Goal: Information Seeking & Learning: Learn about a topic

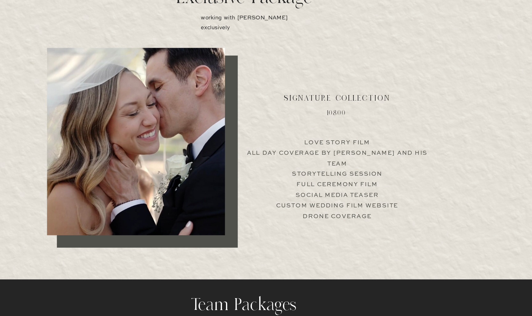
scroll to position [1183, 0]
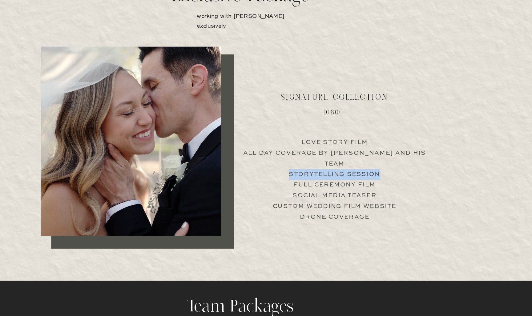
drag, startPoint x: 271, startPoint y: 103, endPoint x: 317, endPoint y: 137, distance: 57.9
click at [317, 166] on p "Love Story Film All Day Coverage by [PERSON_NAME] and his team Storytelling Ses…" at bounding box center [344, 195] width 153 height 59
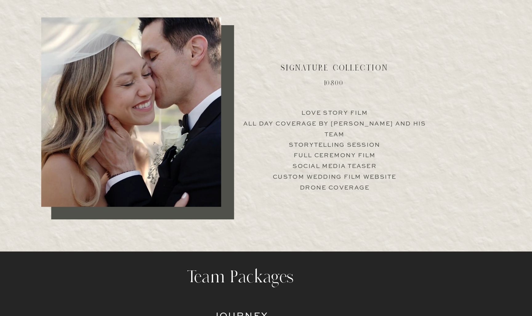
scroll to position [1213, 0]
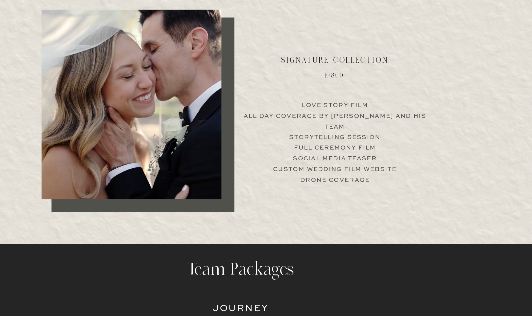
click at [268, 136] on p "Love Story Film All Day Coverage by [PERSON_NAME] and his team Storytelling Ses…" at bounding box center [344, 165] width 153 height 59
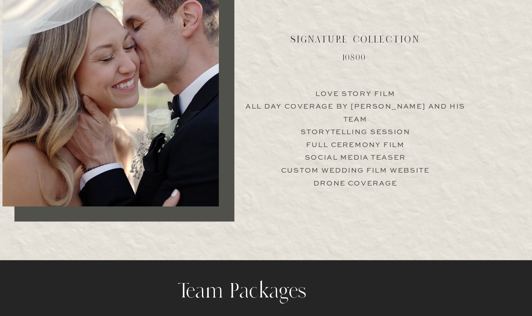
scroll to position [1191, 0]
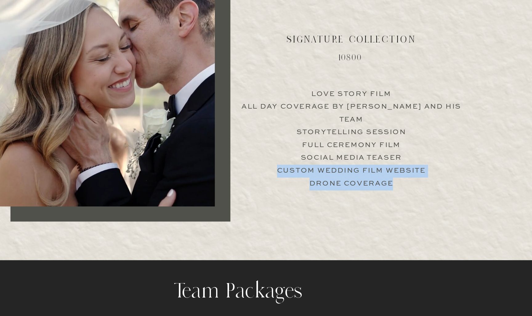
drag, startPoint x: 193, startPoint y: 108, endPoint x: 295, endPoint y: 112, distance: 102.0
click at [295, 158] on p "Love Story Film All Day Coverage by [PERSON_NAME] and his team Storytelling Ses…" at bounding box center [344, 187] width 153 height 59
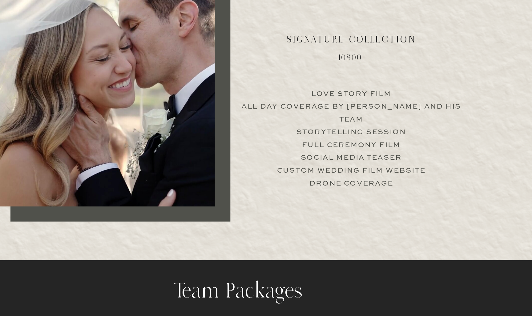
click at [297, 158] on p "Love Story Film All Day Coverage by [PERSON_NAME] and his team Storytelling Ses…" at bounding box center [344, 187] width 153 height 59
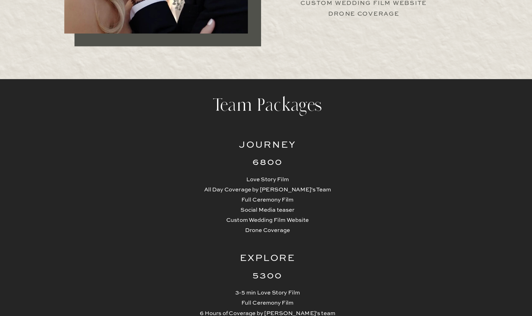
scroll to position [1352, 0]
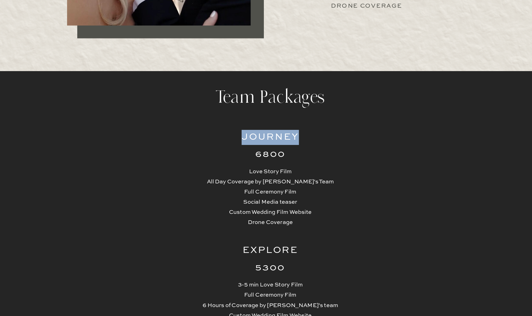
drag, startPoint x: 194, startPoint y: 113, endPoint x: 247, endPoint y: 111, distance: 53.0
click at [247, 164] on h2 "Journey" at bounding box center [266, 170] width 60 height 12
click at [236, 178] on h2 "6800" at bounding box center [266, 184] width 60 height 12
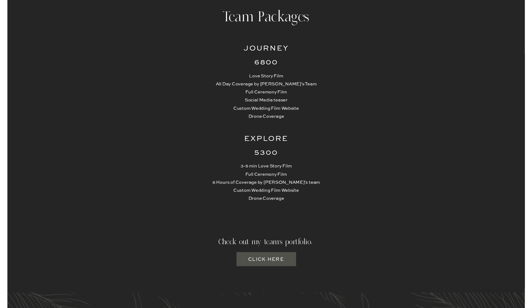
scroll to position [1473, 0]
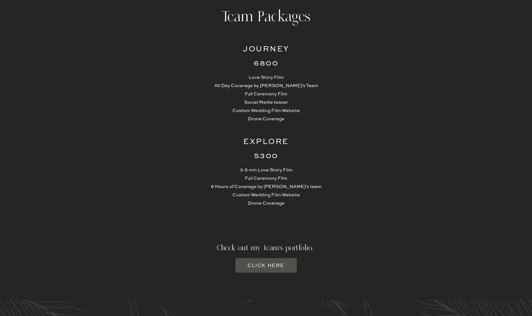
click at [253, 266] on h3 "Click here" at bounding box center [267, 266] width 38 height 8
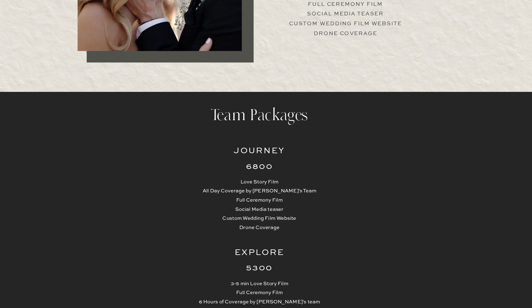
scroll to position [1358, 0]
